Goal: Information Seeking & Learning: Learn about a topic

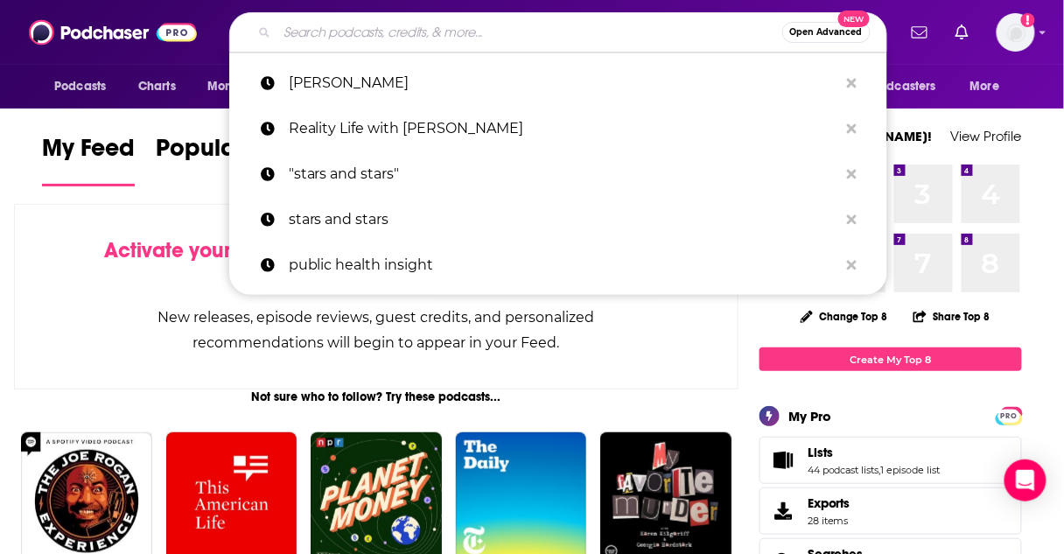
paste input "Reality Life with [PERSON_NAME]"
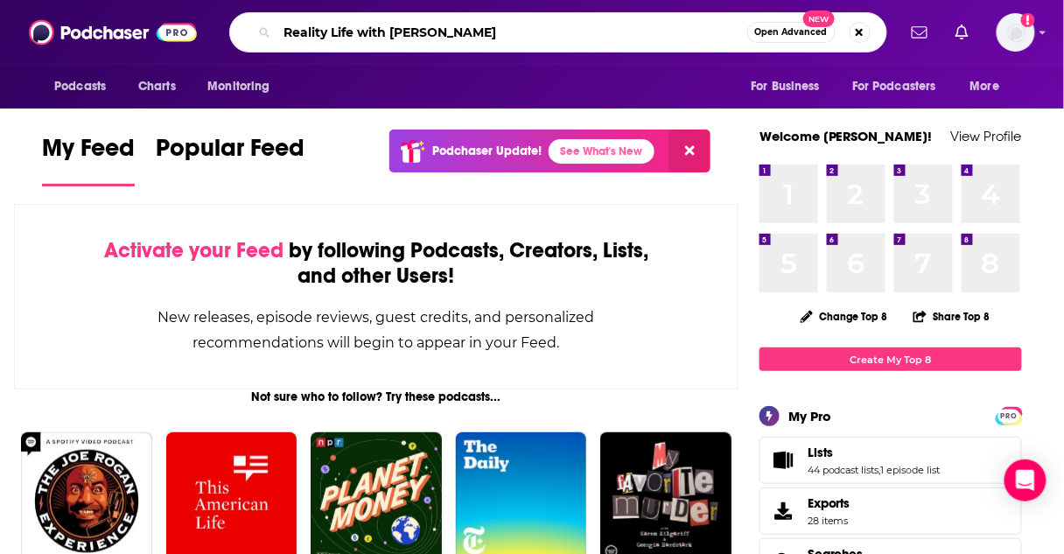
type input "Reality Life with [PERSON_NAME]"
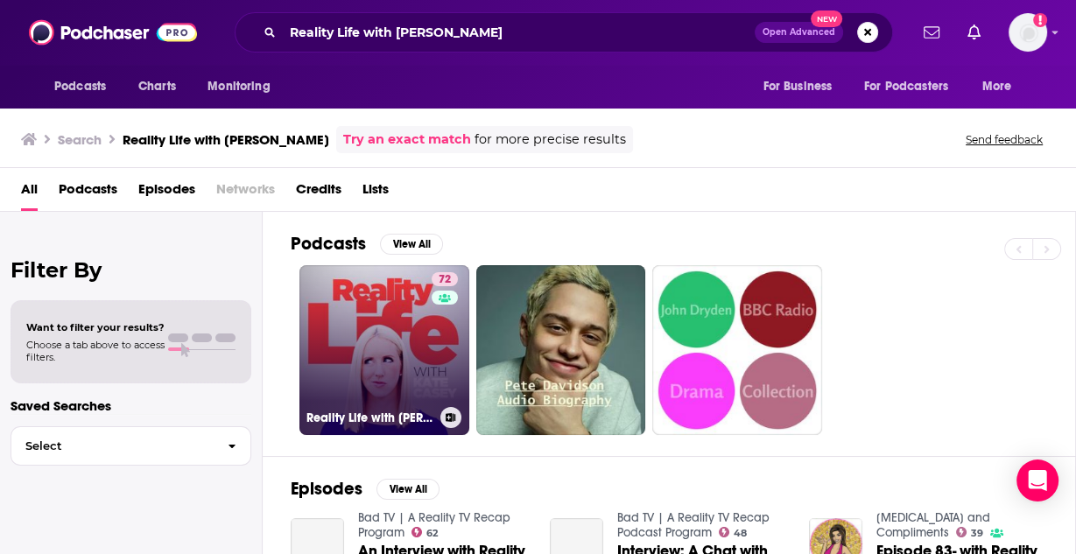
click at [370, 307] on link "72 Reality Life with [PERSON_NAME]" at bounding box center [384, 350] width 170 height 170
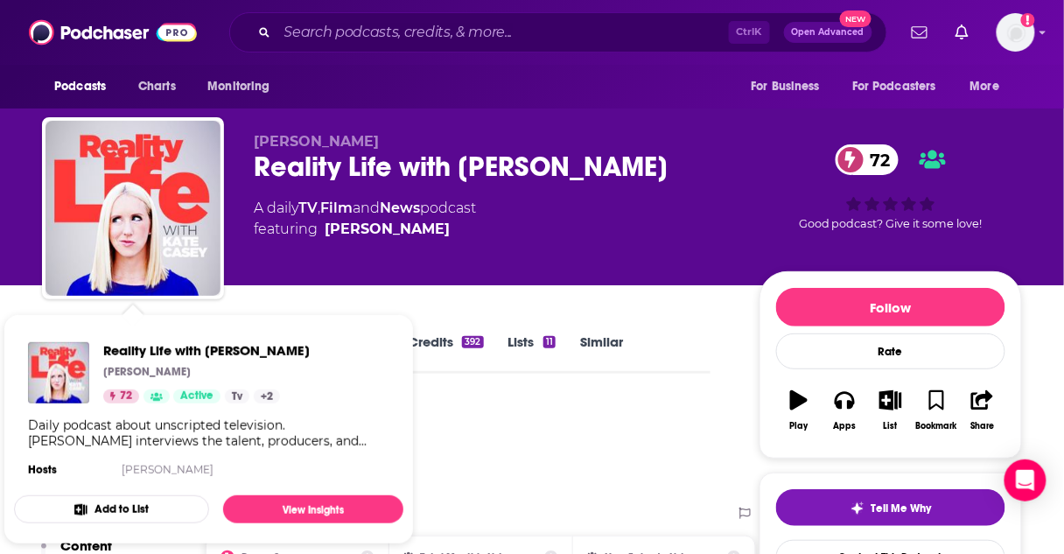
drag, startPoint x: 554, startPoint y: 420, endPoint x: 537, endPoint y: 413, distance: 18.0
click at [550, 418] on div "Podcast Insights" at bounding box center [369, 446] width 655 height 89
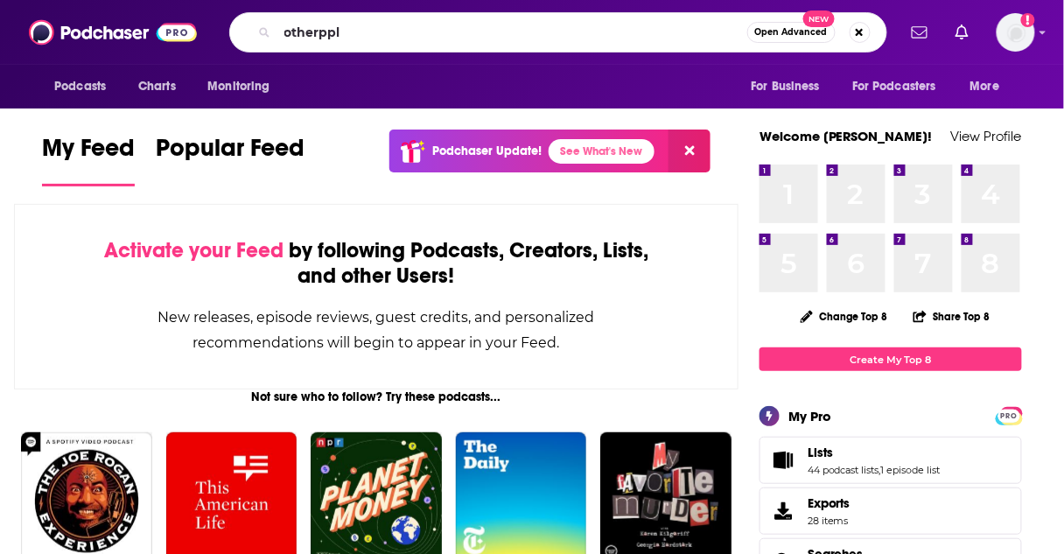
type input "otherppl"
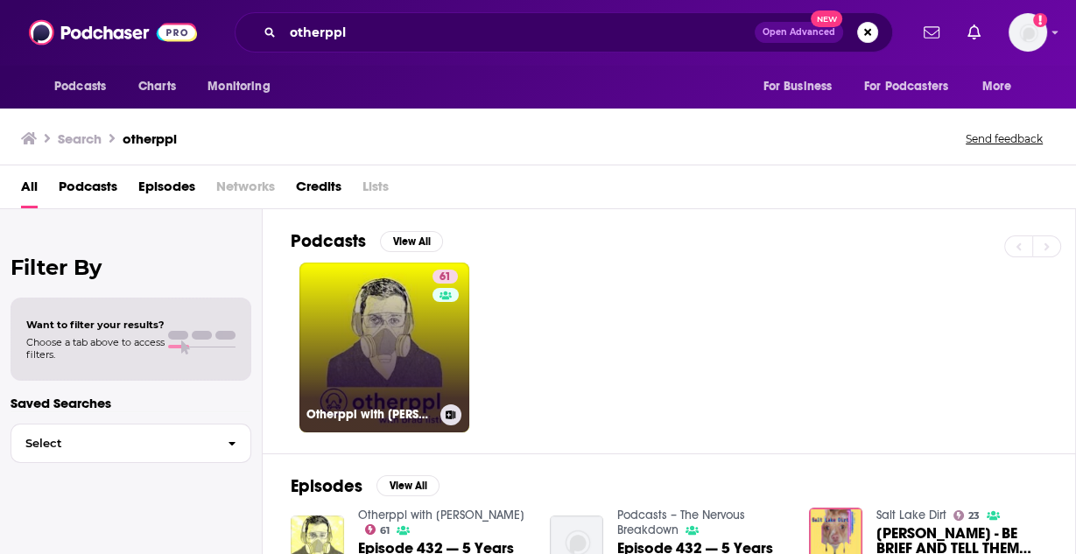
click at [361, 353] on link "61 Otherppl with Brad Listi" at bounding box center [384, 348] width 170 height 170
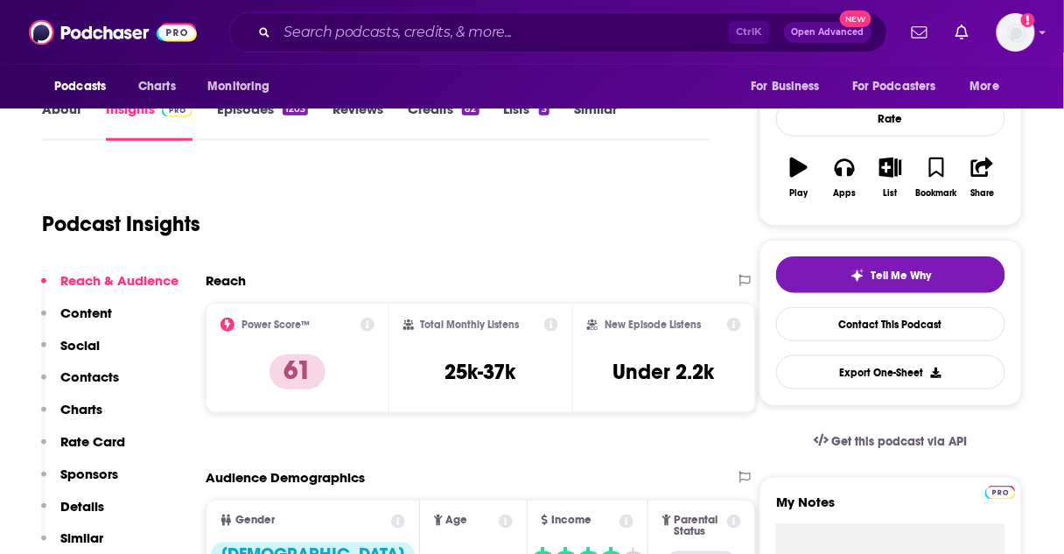
scroll to position [280, 0]
